Goal: Task Accomplishment & Management: Manage account settings

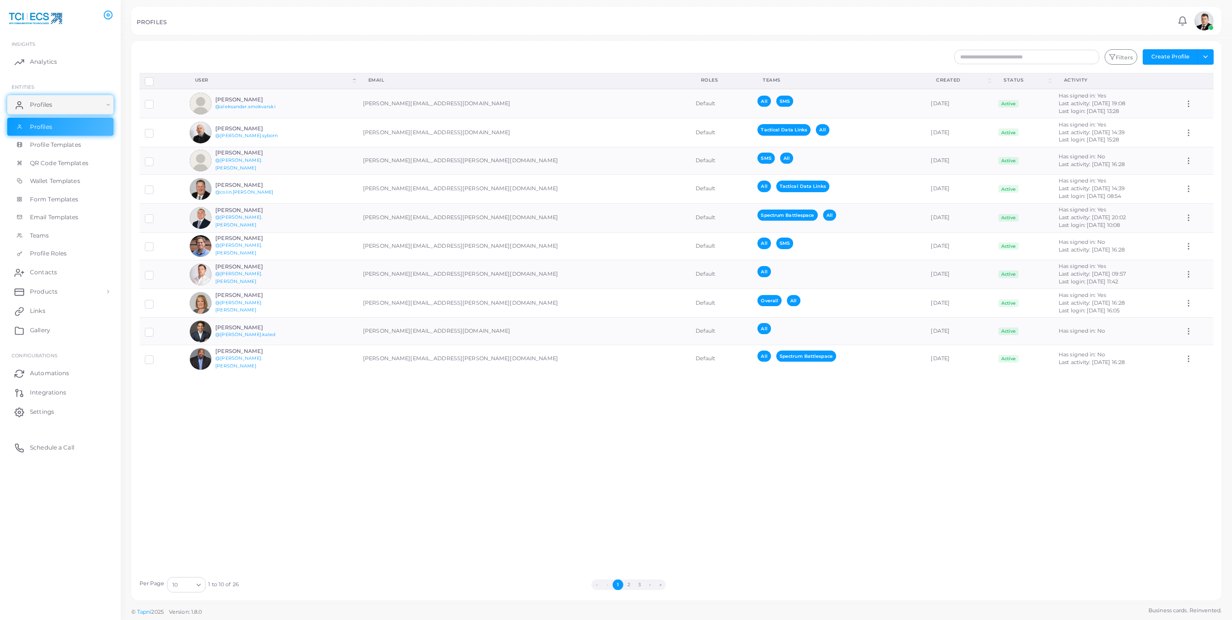
click at [389, 563] on div "Disconnect Profiles Delete Profile Show Selections Download QRs User (Click to …" at bounding box center [676, 322] width 1085 height 499
click at [616, 497] on div "Disconnect Profiles Delete Profile Show Selections Download QRs User (Click to …" at bounding box center [676, 322] width 1085 height 499
click at [277, 270] on h6 "[PERSON_NAME]" at bounding box center [250, 267] width 71 height 6
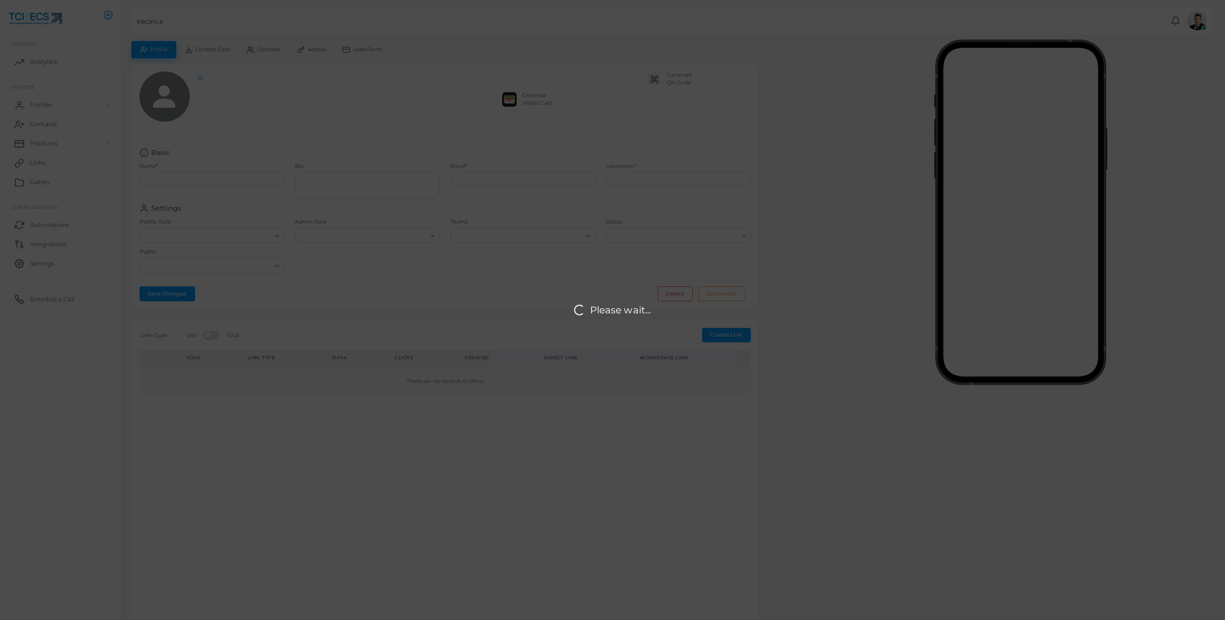
type input "**********"
type textarea "**********"
type input "**********"
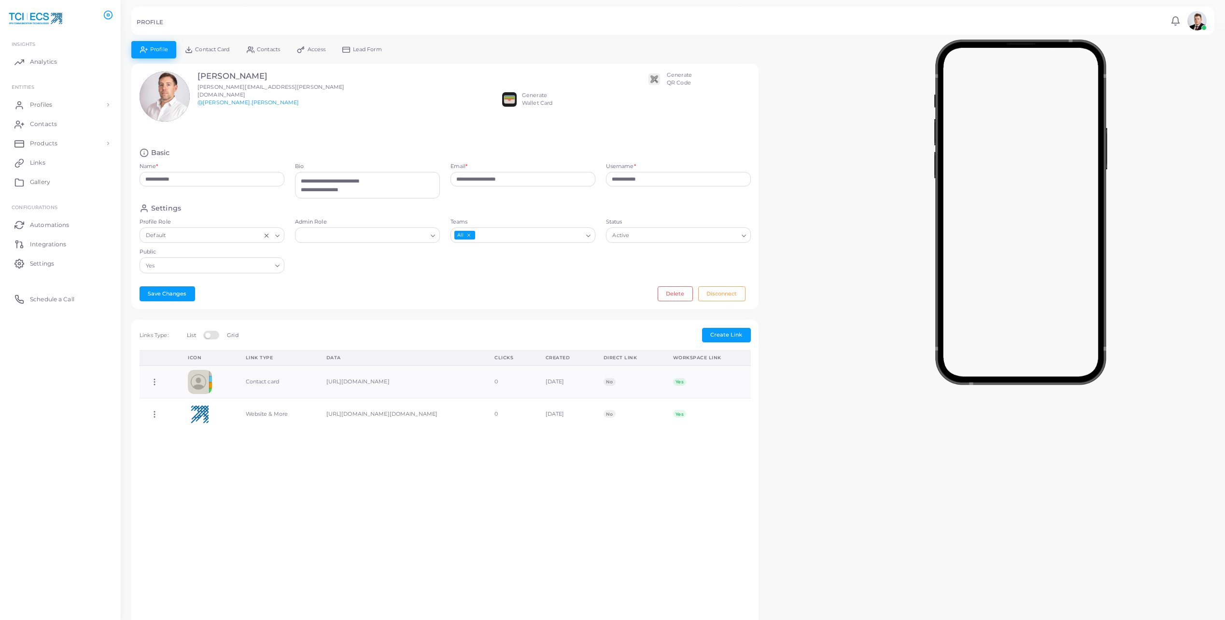
click at [659, 79] on img at bounding box center [654, 79] width 14 height 14
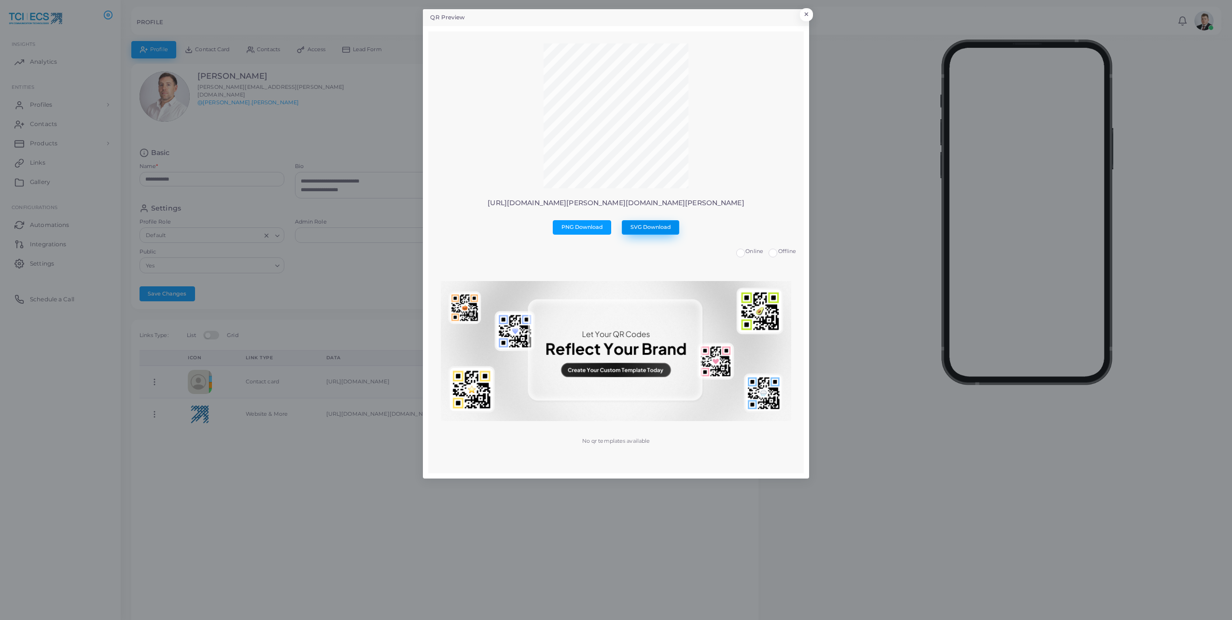
click at [639, 225] on span "SVG Download" at bounding box center [650, 227] width 41 height 7
drag, startPoint x: 639, startPoint y: 225, endPoint x: 738, endPoint y: 182, distance: 108.3
click at [738, 182] on div at bounding box center [615, 116] width 361 height 147
click at [663, 230] on span "SVG Download" at bounding box center [650, 227] width 41 height 7
click at [806, 14] on button "×" at bounding box center [804, 17] width 13 height 13
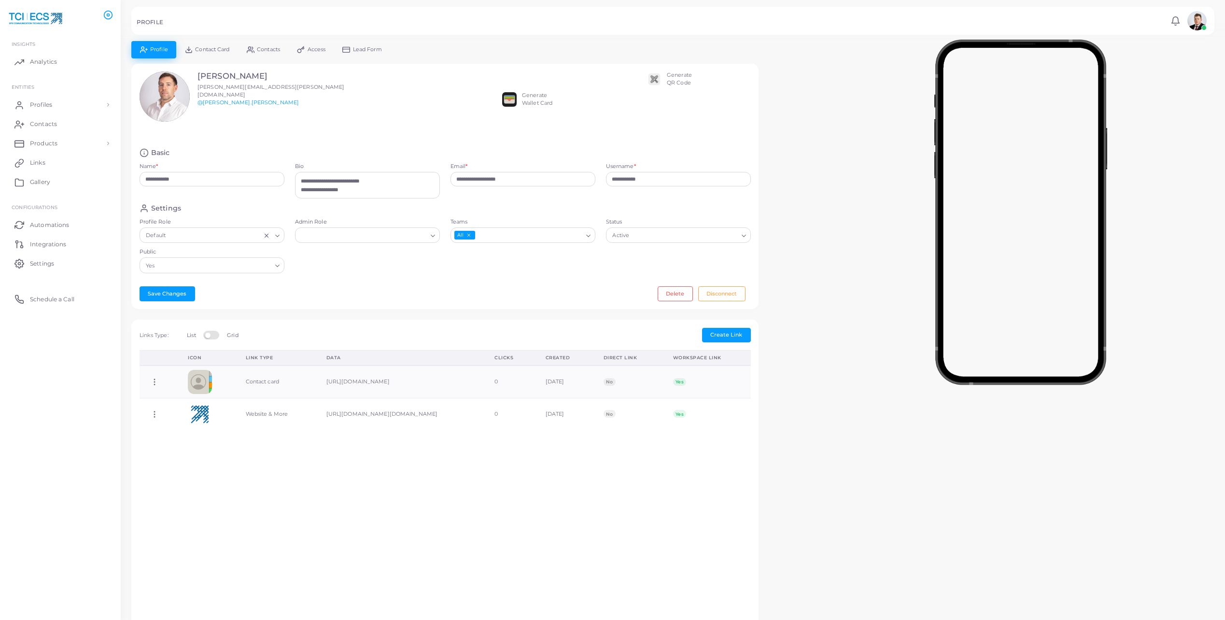
click at [876, 141] on div at bounding box center [1020, 210] width 408 height 338
click at [860, 250] on div at bounding box center [1020, 210] width 408 height 338
click at [846, 211] on div at bounding box center [1020, 210] width 408 height 338
click at [348, 49] on line at bounding box center [346, 49] width 7 height 0
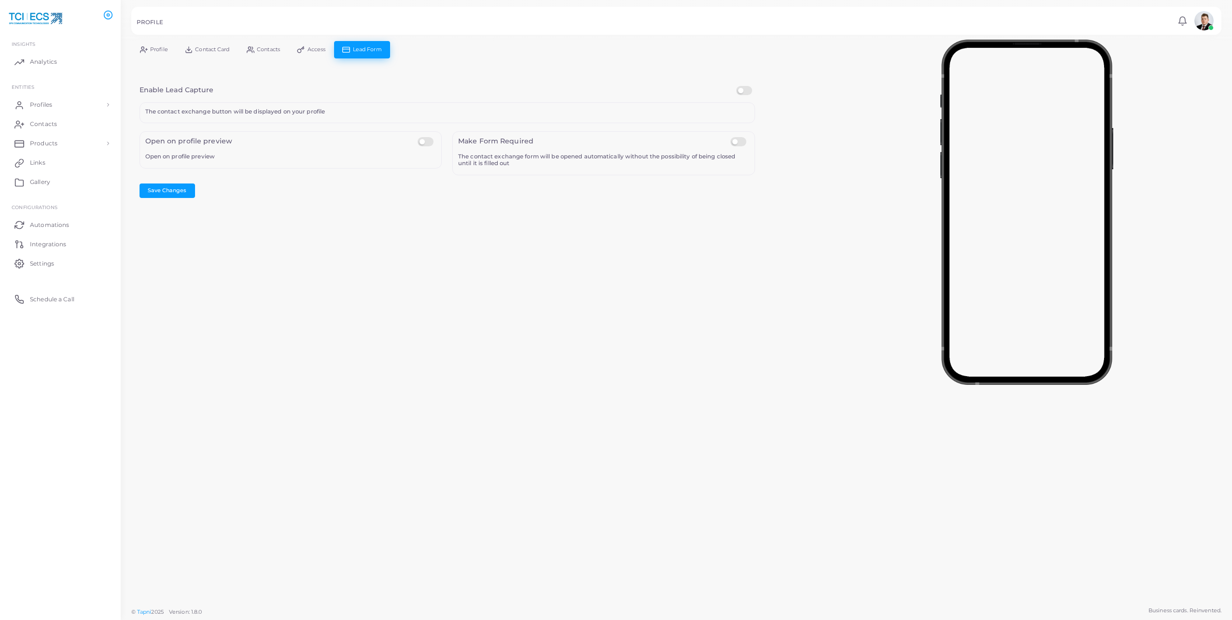
click at [292, 49] on link "Access" at bounding box center [311, 49] width 45 height 17
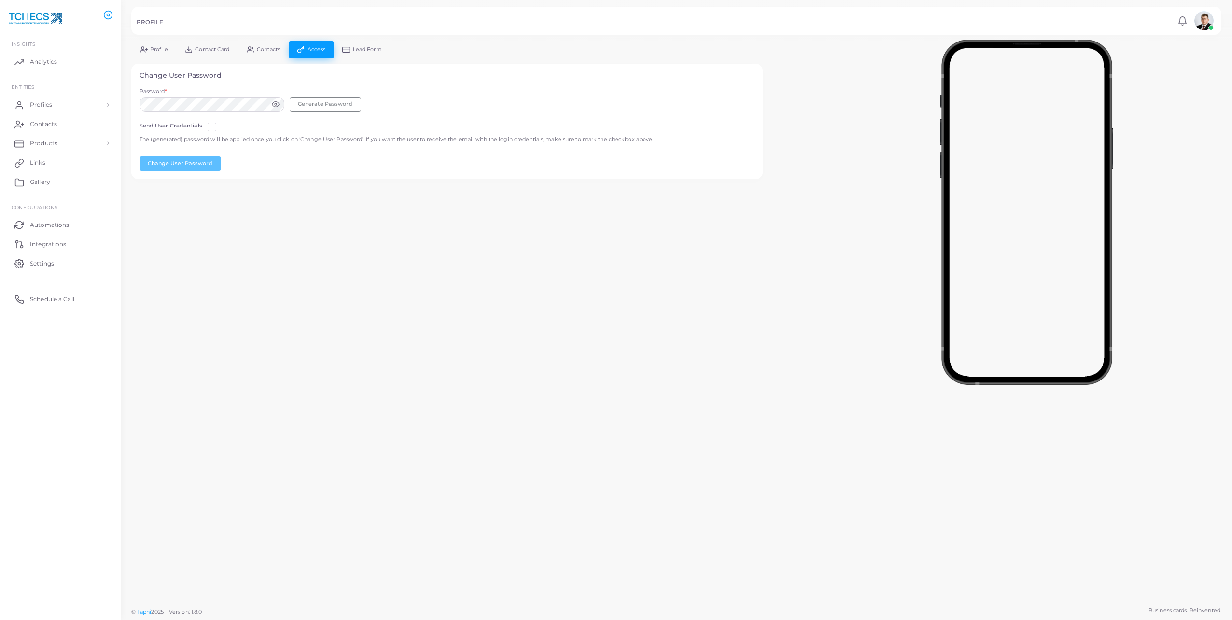
click at [258, 50] on span "Contacts" at bounding box center [268, 49] width 23 height 5
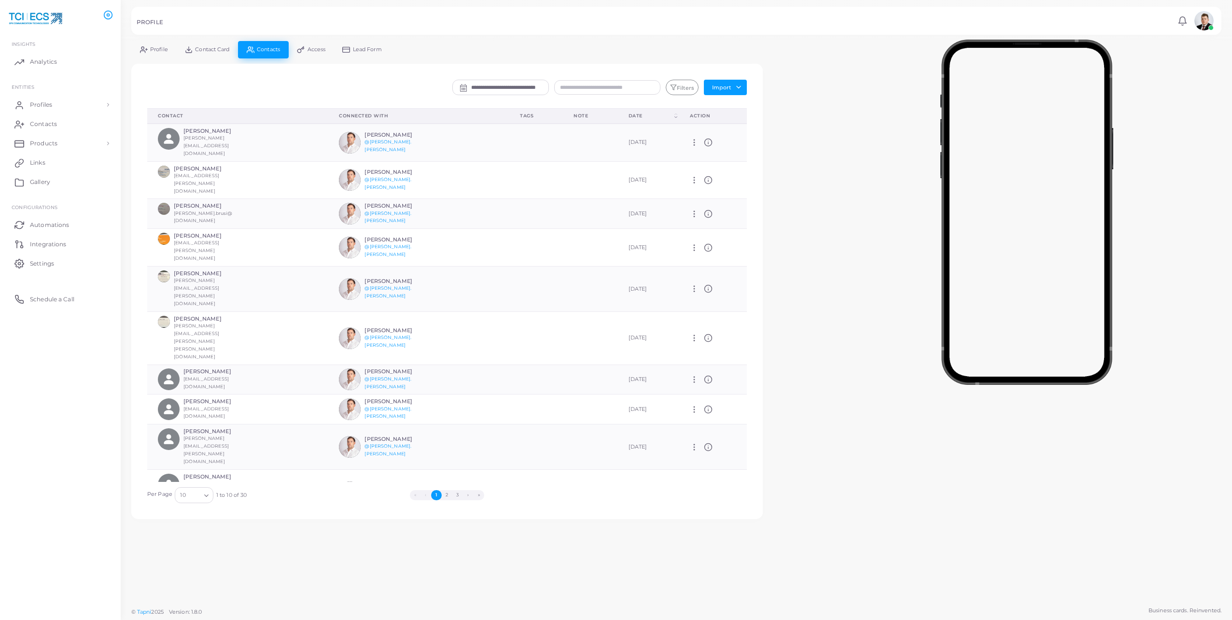
click at [218, 52] on span "Contact Card" at bounding box center [212, 49] width 34 height 5
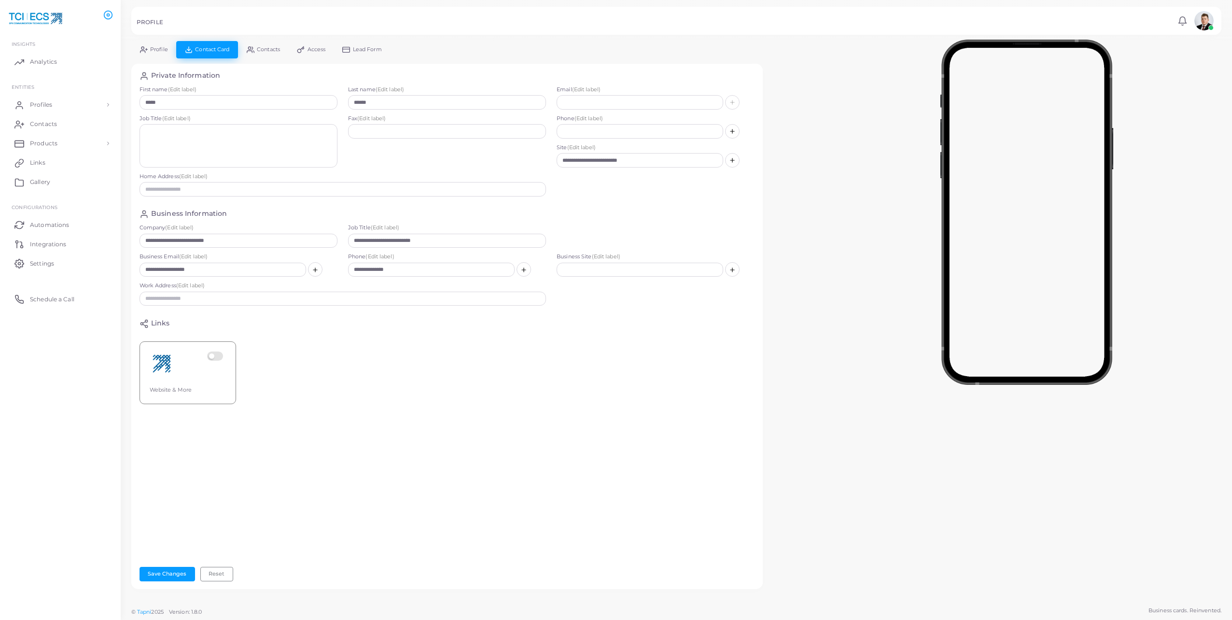
click at [261, 50] on span "Contacts" at bounding box center [268, 49] width 23 height 5
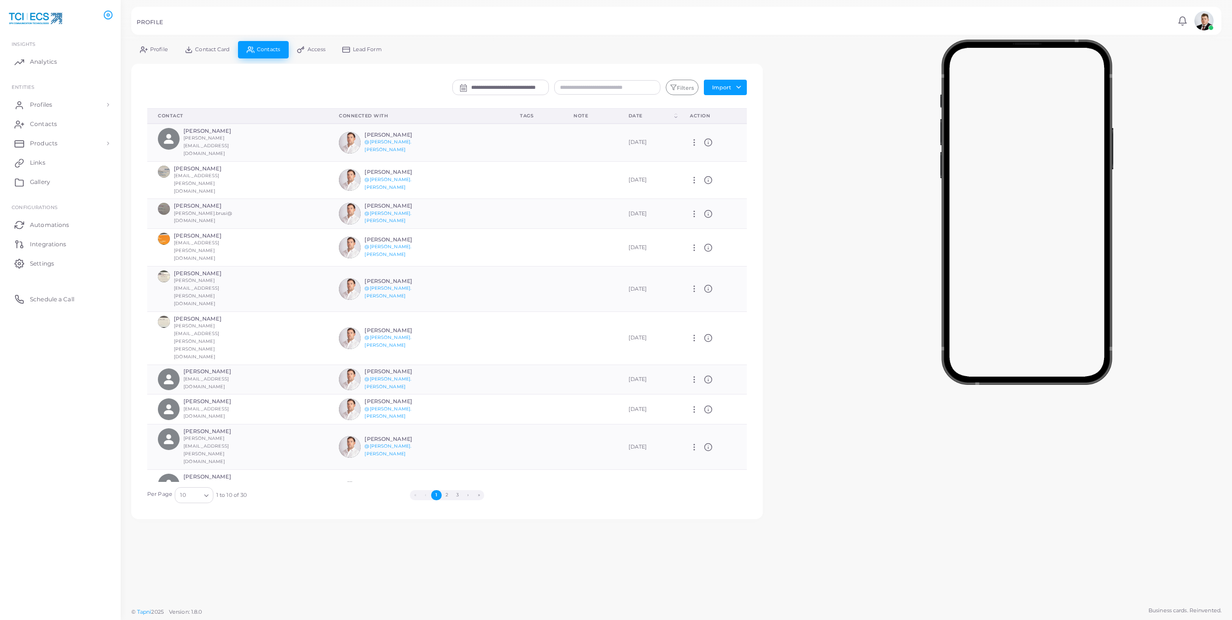
click at [197, 48] on span "Contact Card" at bounding box center [212, 49] width 34 height 5
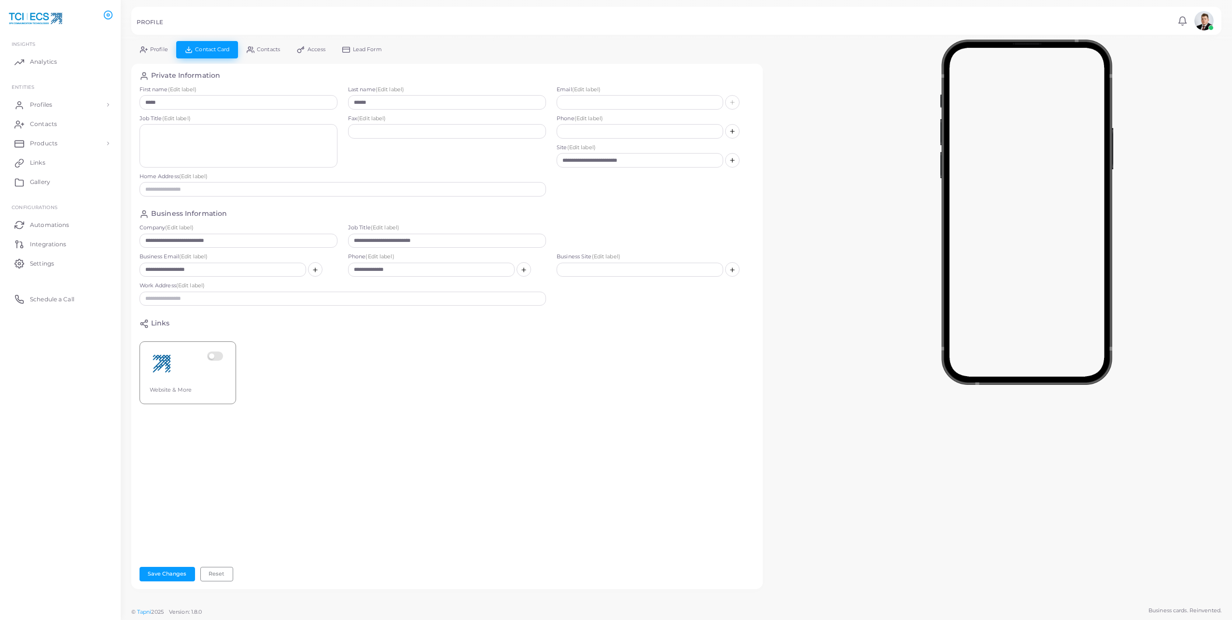
click at [146, 46] on icon at bounding box center [144, 50] width 8 height 8
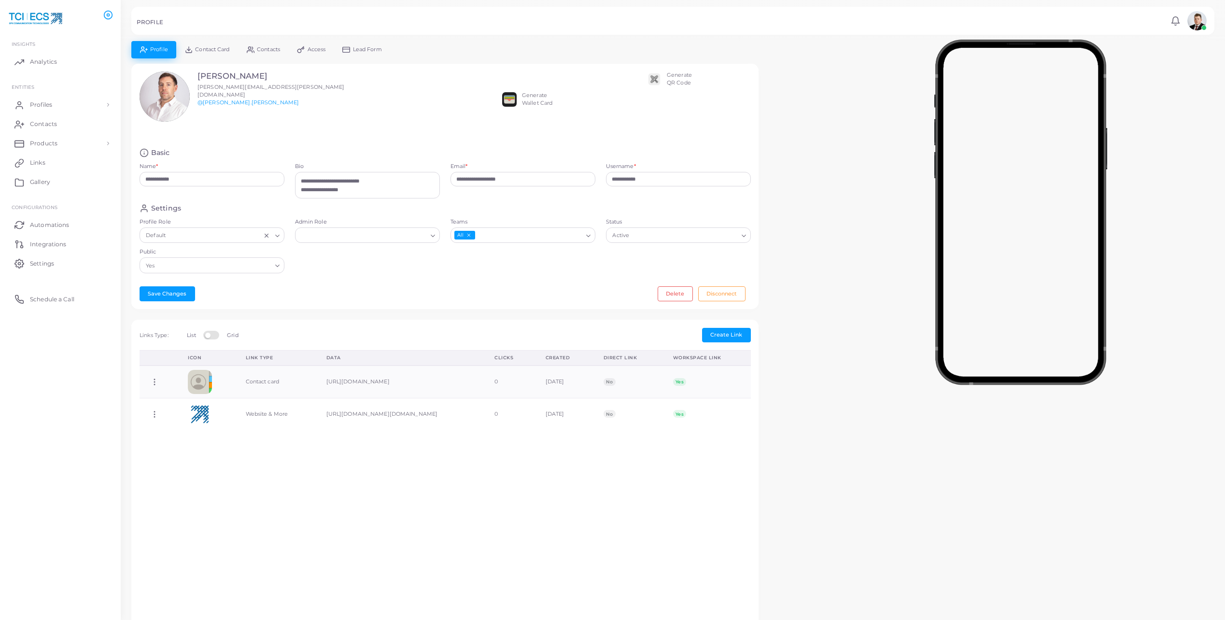
click at [200, 47] on span "Contact Card" at bounding box center [212, 49] width 34 height 5
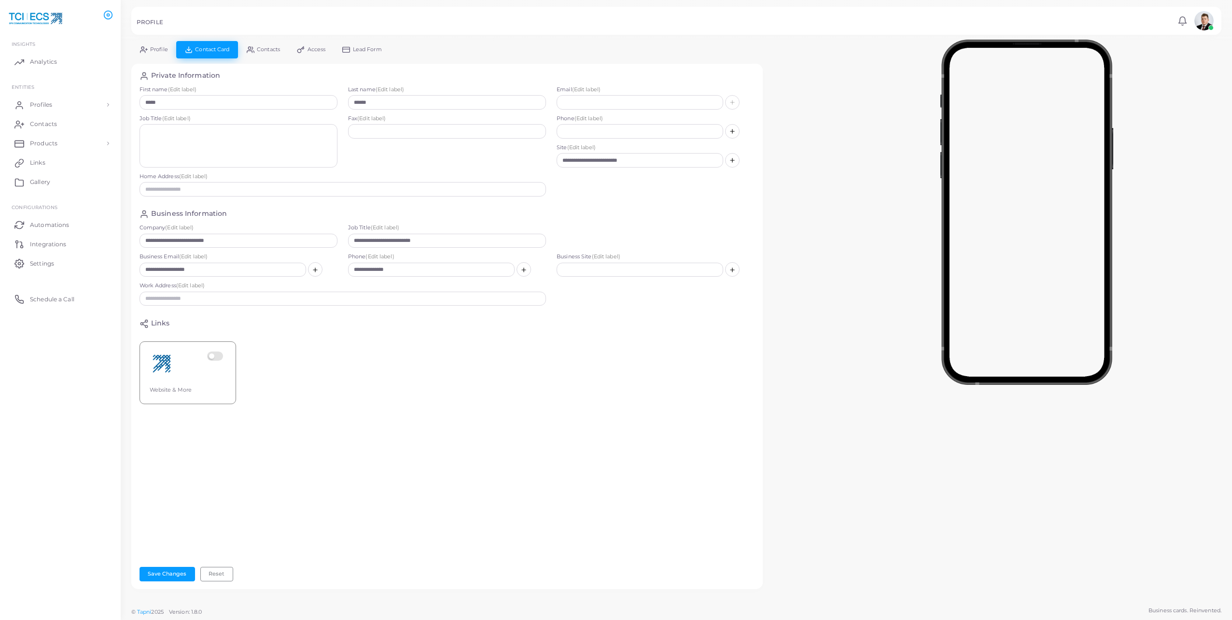
click at [882, 221] on div at bounding box center [1026, 210] width 411 height 338
click at [147, 48] on icon at bounding box center [144, 50] width 8 height 8
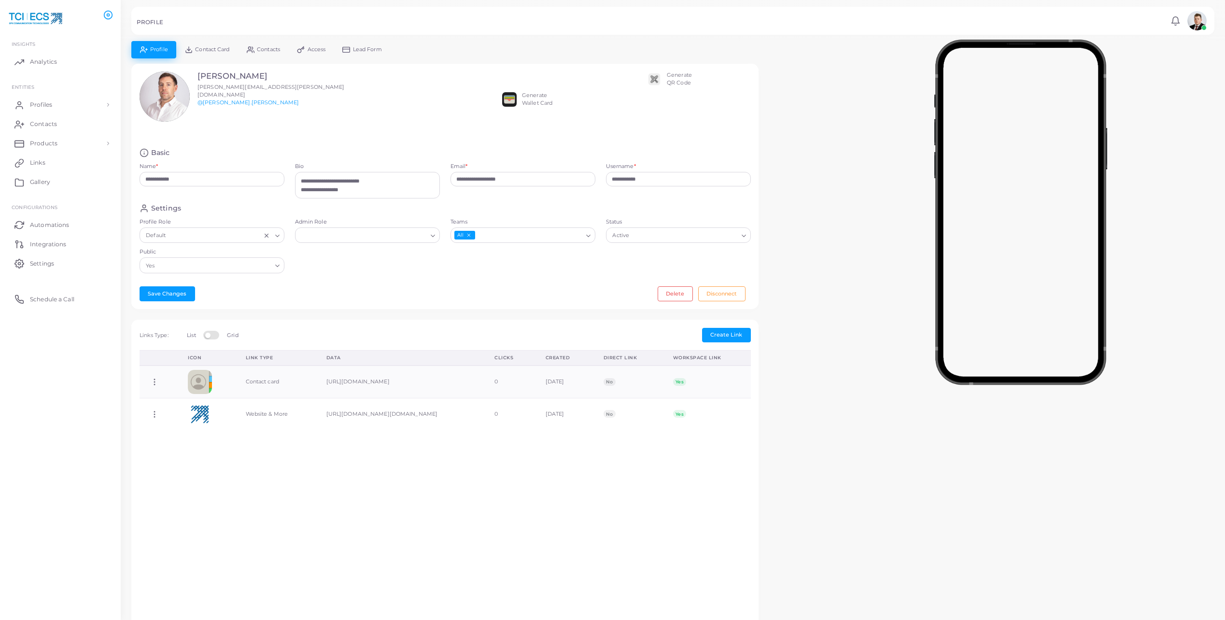
click at [807, 201] on div "**********" at bounding box center [672, 456] width 1093 height 831
